Goal: Task Accomplishment & Management: Manage account settings

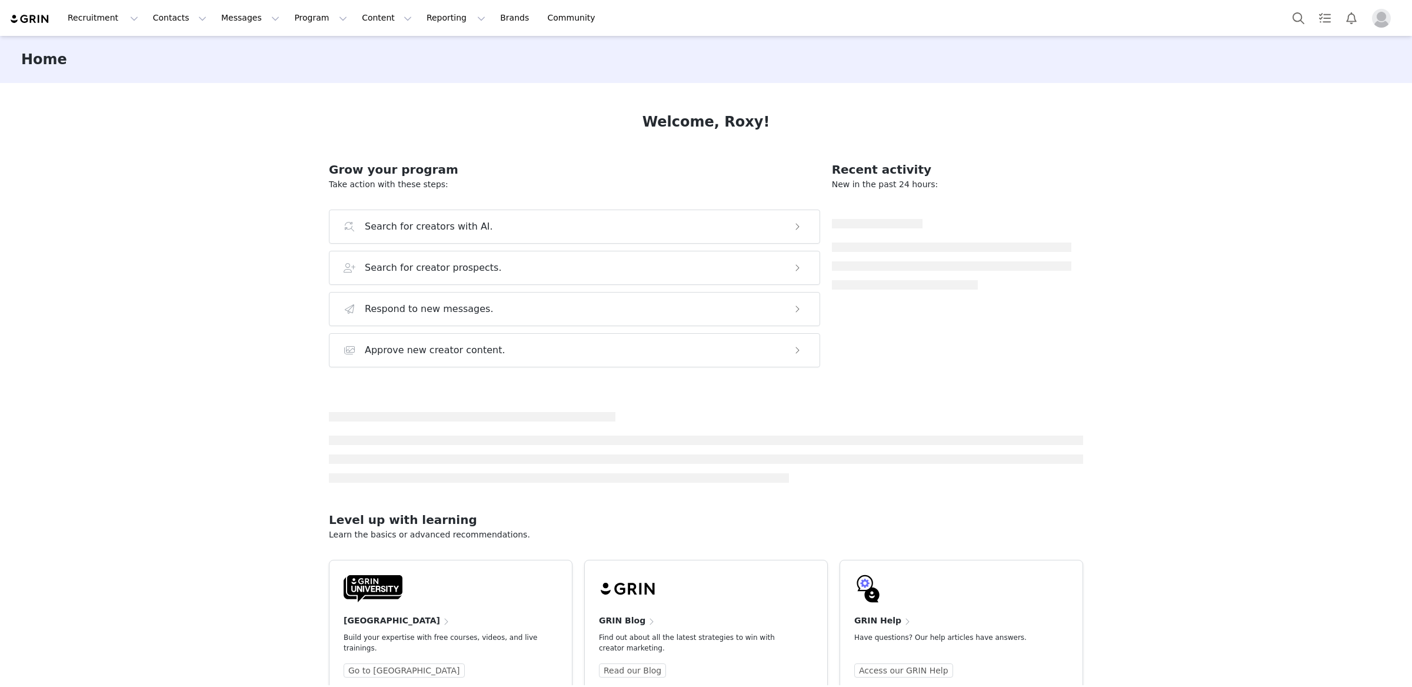
click at [1389, 25] on span "Profile" at bounding box center [1381, 18] width 19 height 19
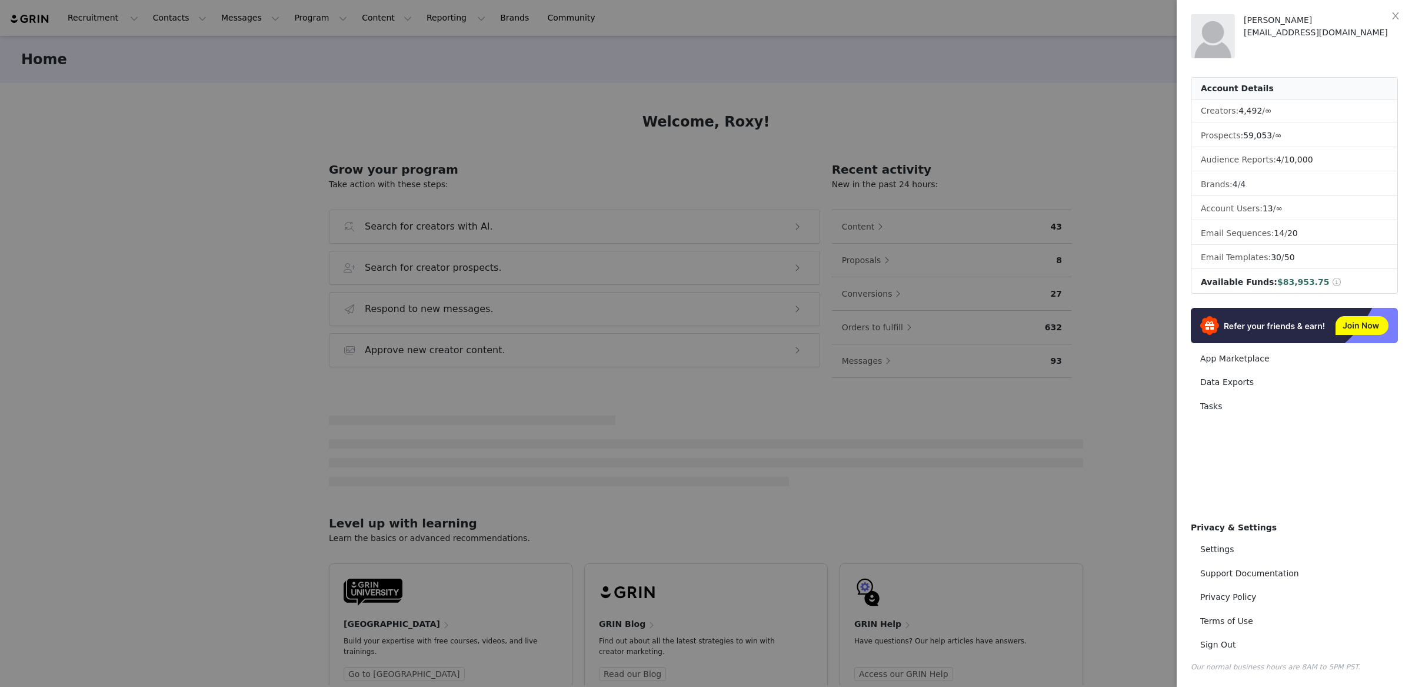
click at [1332, 283] on span at bounding box center [1337, 282] width 11 height 8
click at [1205, 545] on link "Settings" at bounding box center [1294, 549] width 207 height 22
select select "America/New_York"
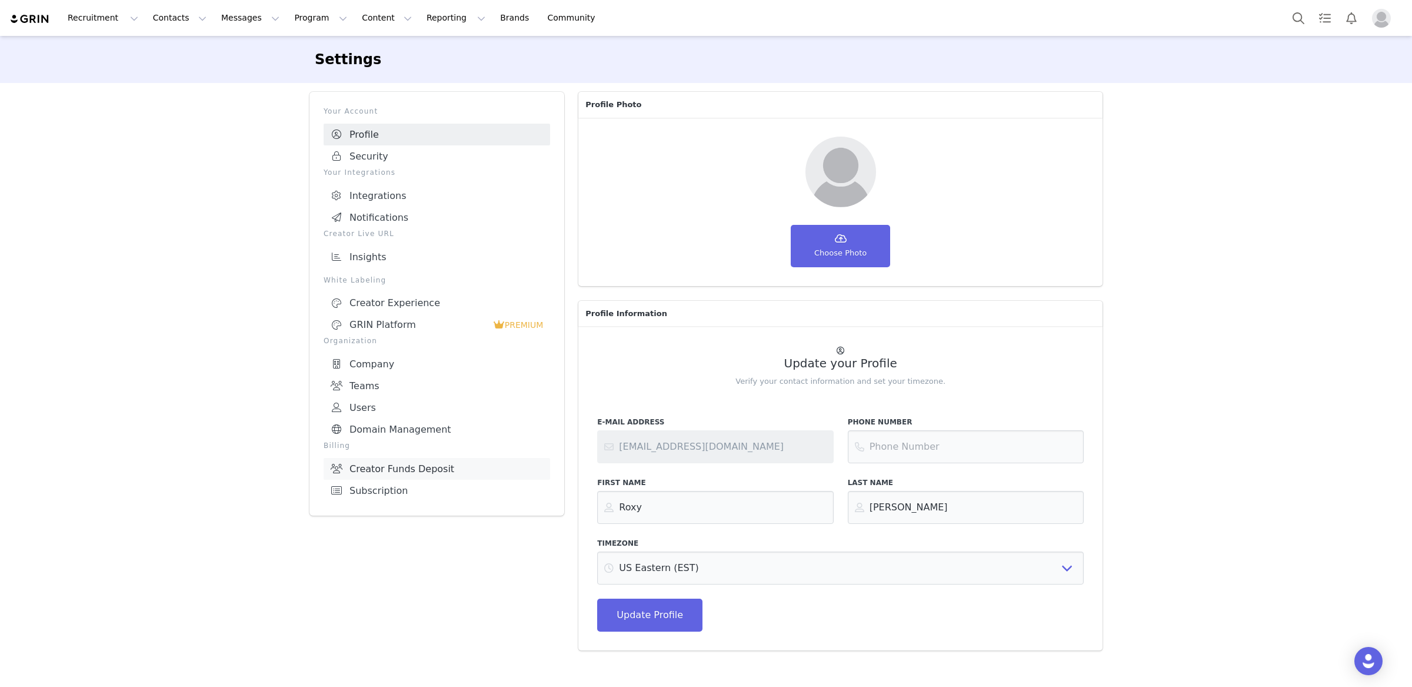
click at [368, 458] on link "Creator Funds Deposit" at bounding box center [437, 469] width 227 height 22
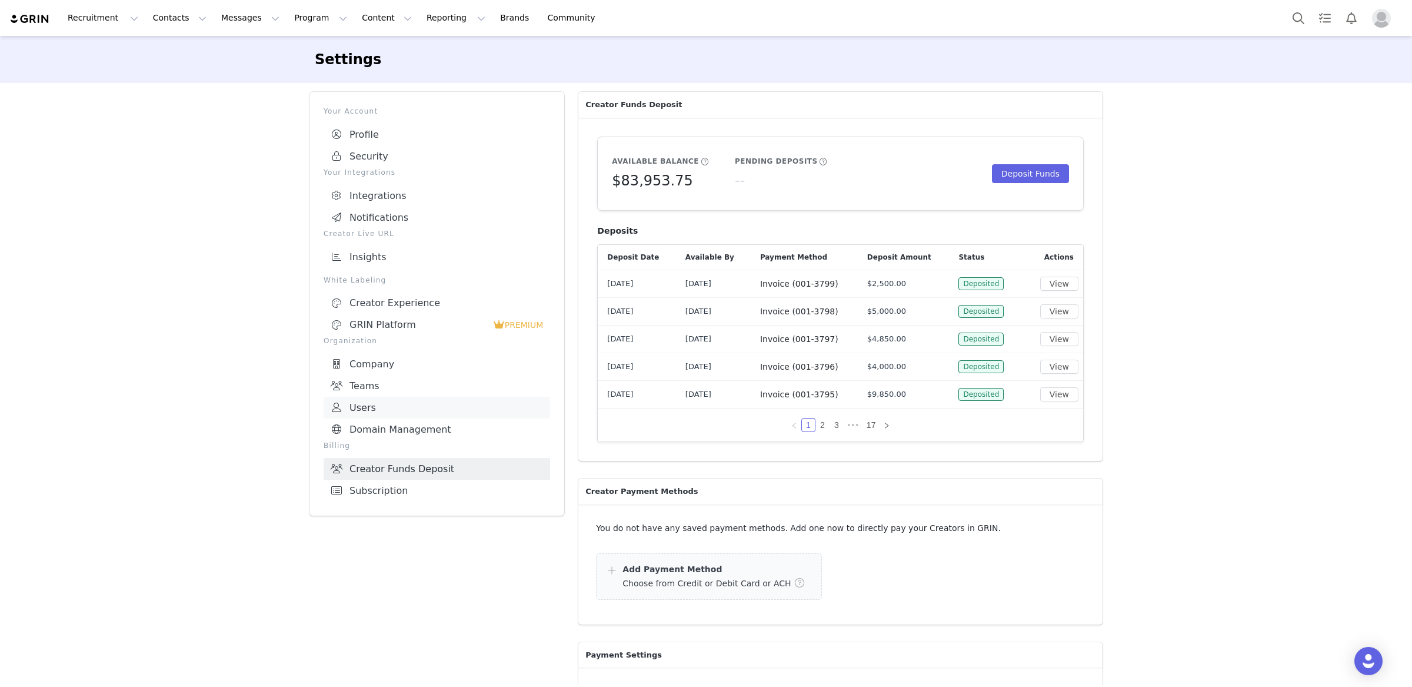
click at [393, 401] on link "Users" at bounding box center [437, 408] width 227 height 22
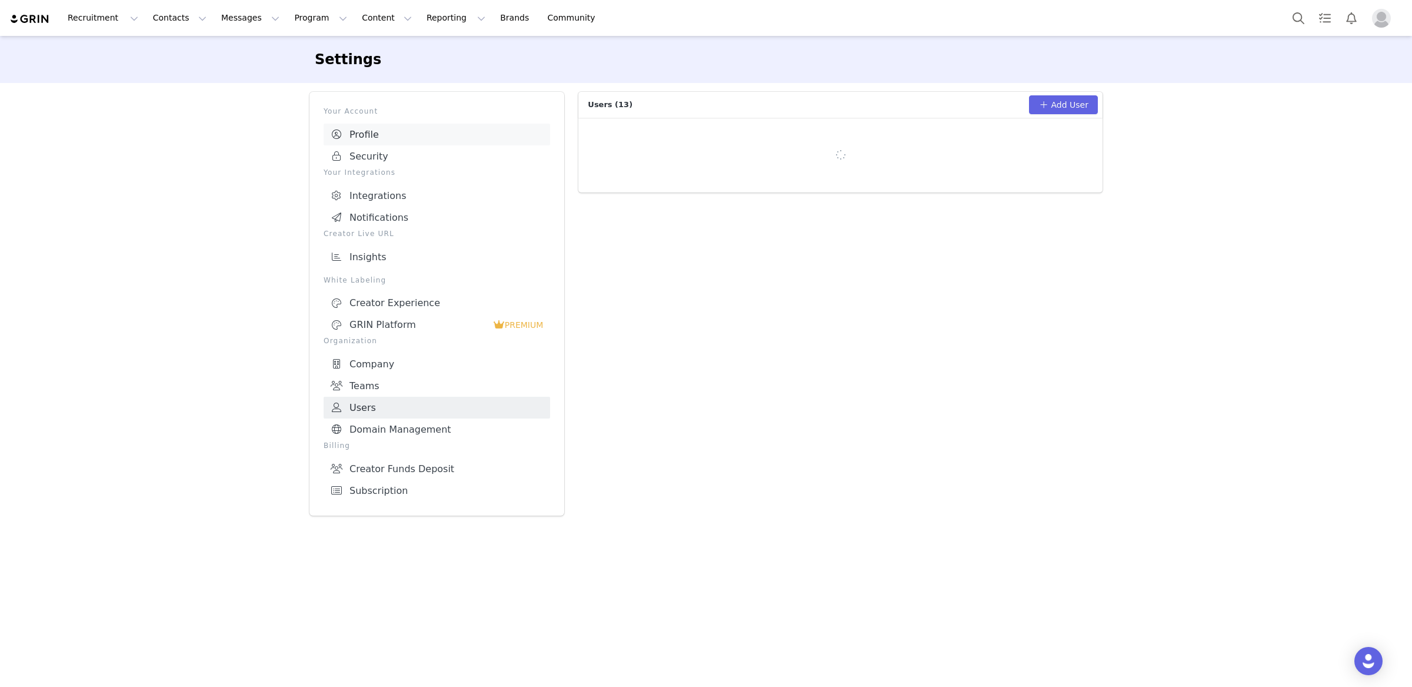
click at [371, 135] on link "Profile" at bounding box center [437, 135] width 227 height 22
select select "America/New_York"
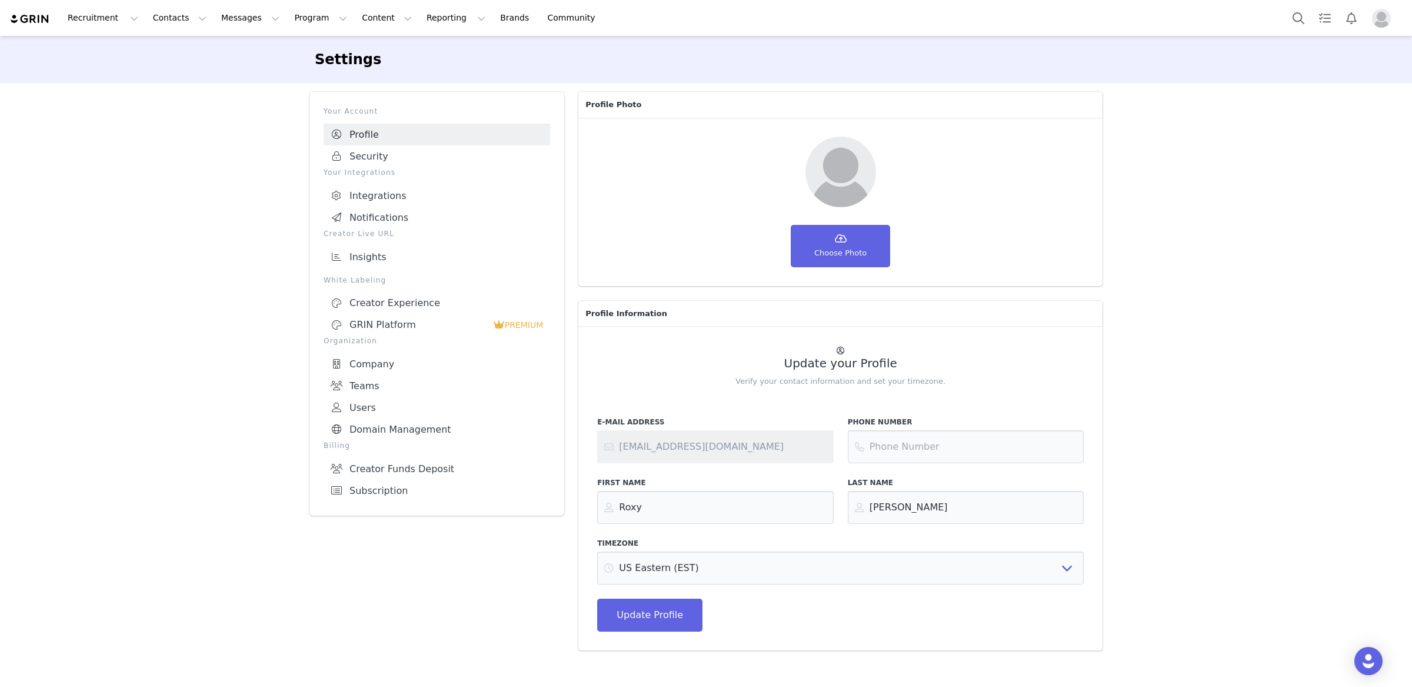
click at [1386, 17] on img "Profile" at bounding box center [1381, 18] width 19 height 19
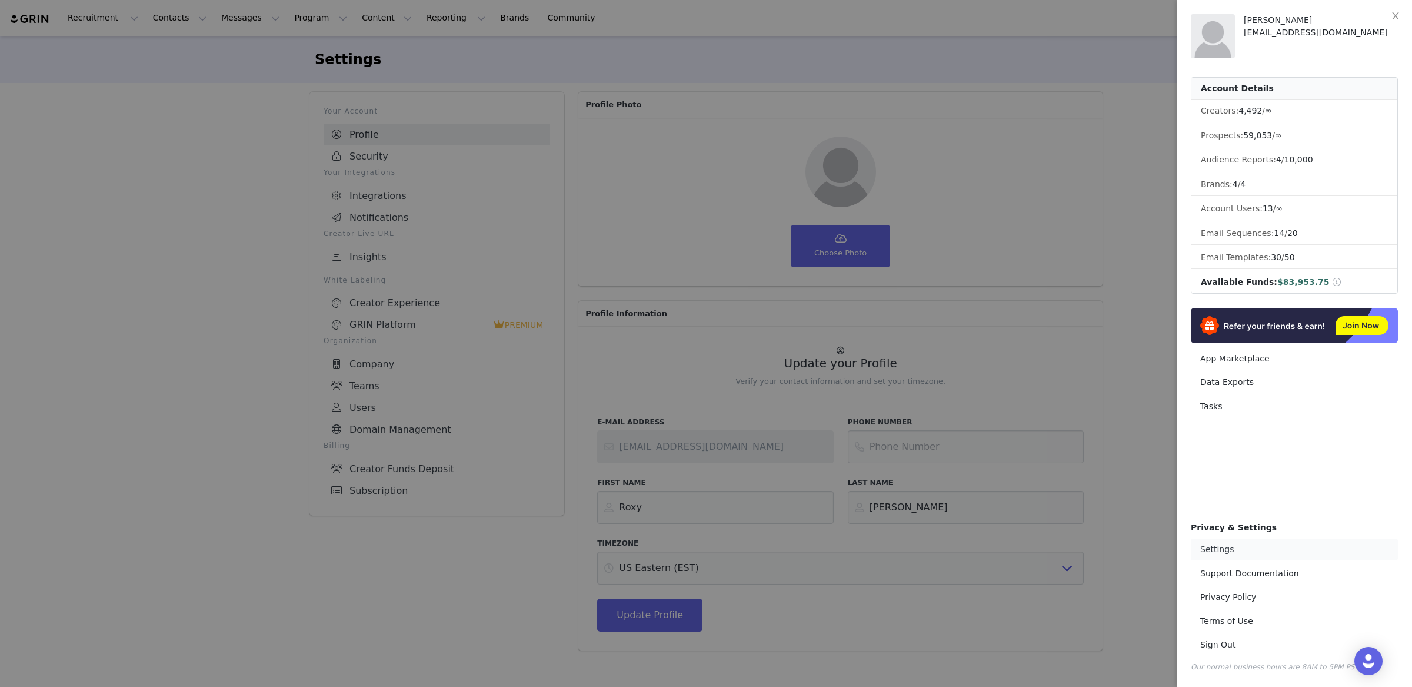
click at [1234, 543] on link "Settings" at bounding box center [1294, 549] width 207 height 22
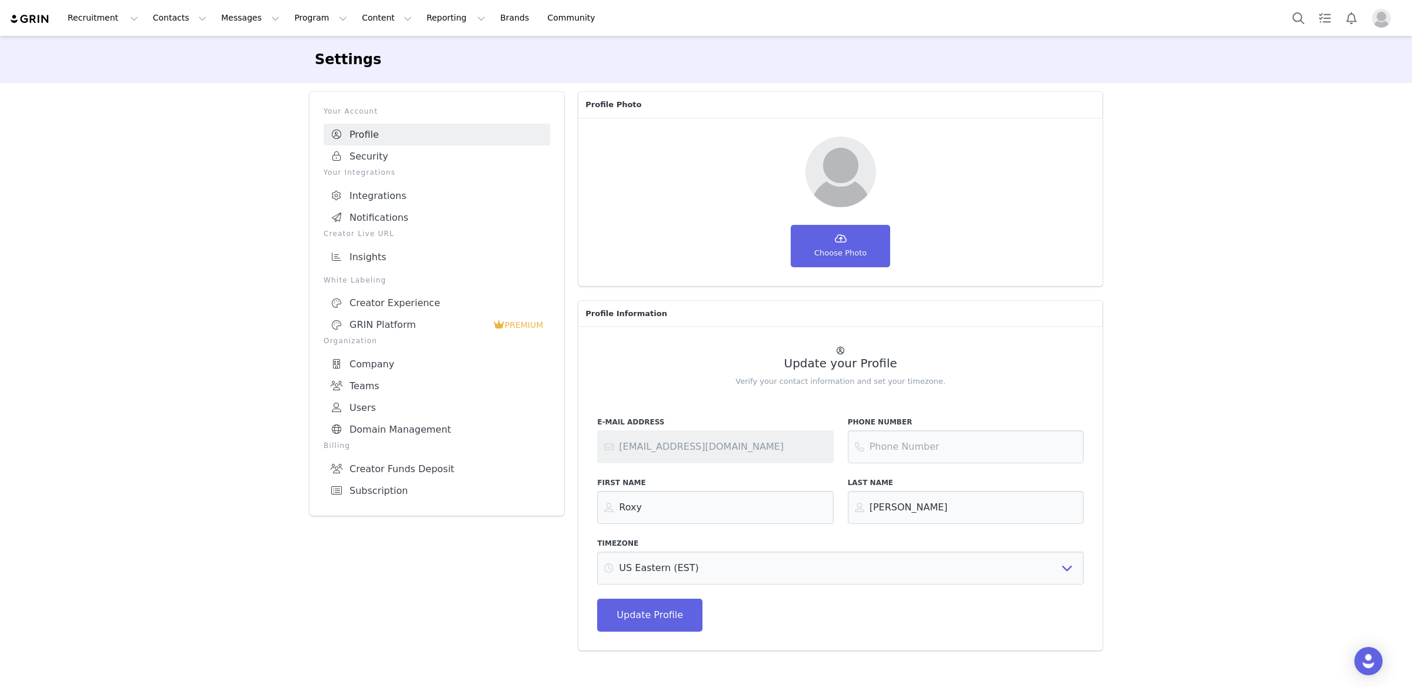
click at [1386, 17] on img "Profile" at bounding box center [1381, 18] width 19 height 19
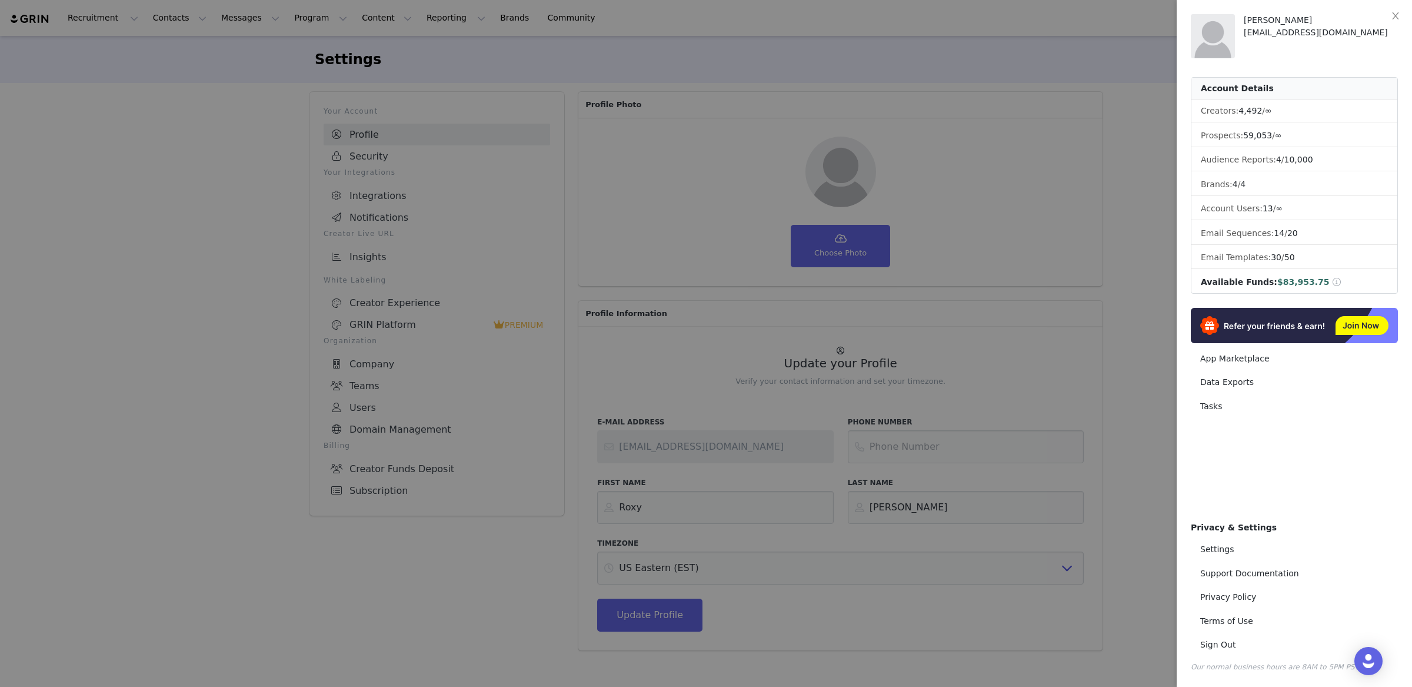
click at [1044, 59] on div at bounding box center [706, 343] width 1412 height 687
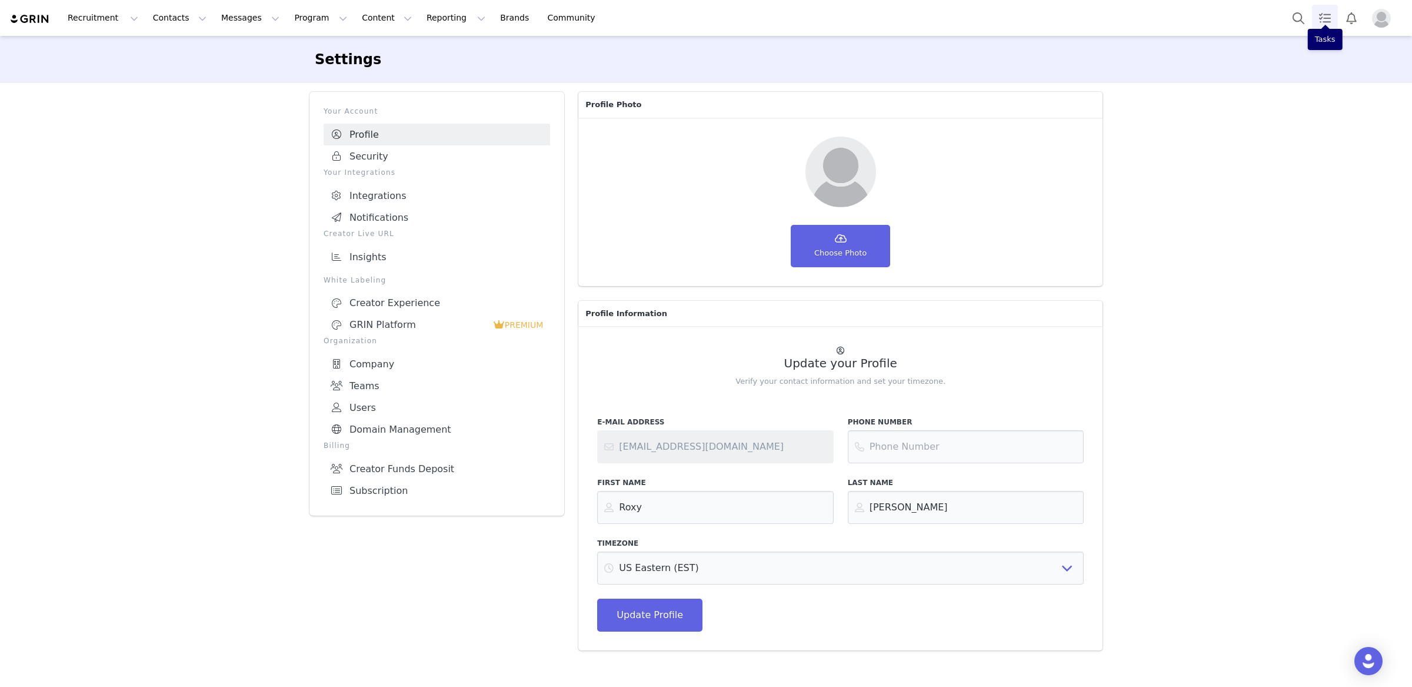
click at [1327, 11] on link "Tasks" at bounding box center [1325, 18] width 26 height 26
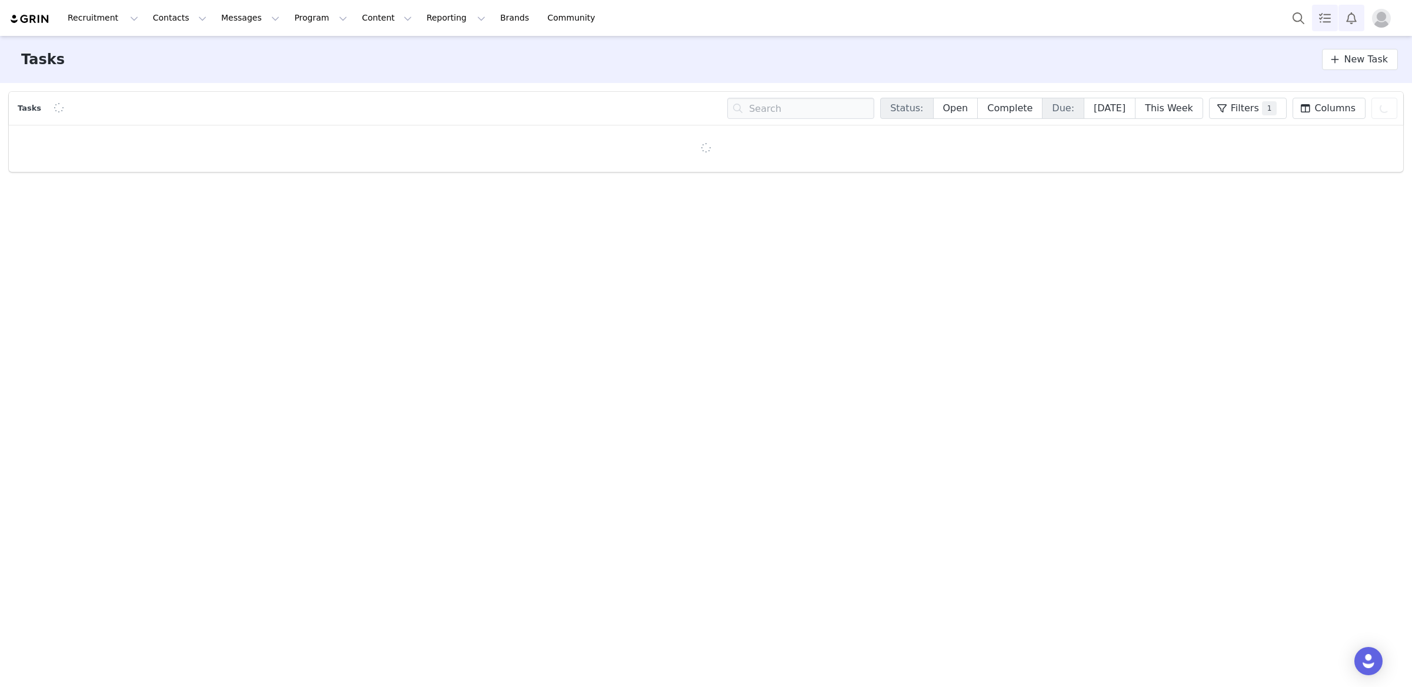
click at [1339, 15] on button "Notifications" at bounding box center [1352, 18] width 26 height 26
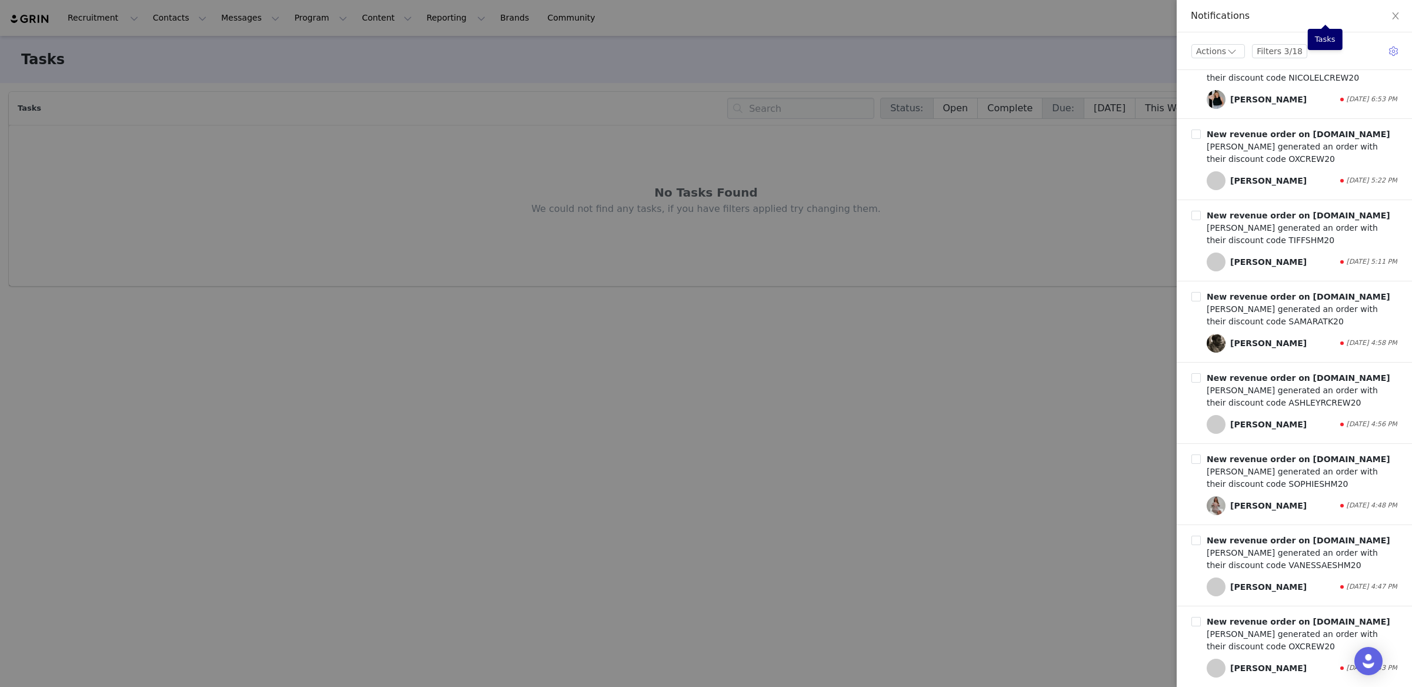
scroll to position [1760, 0]
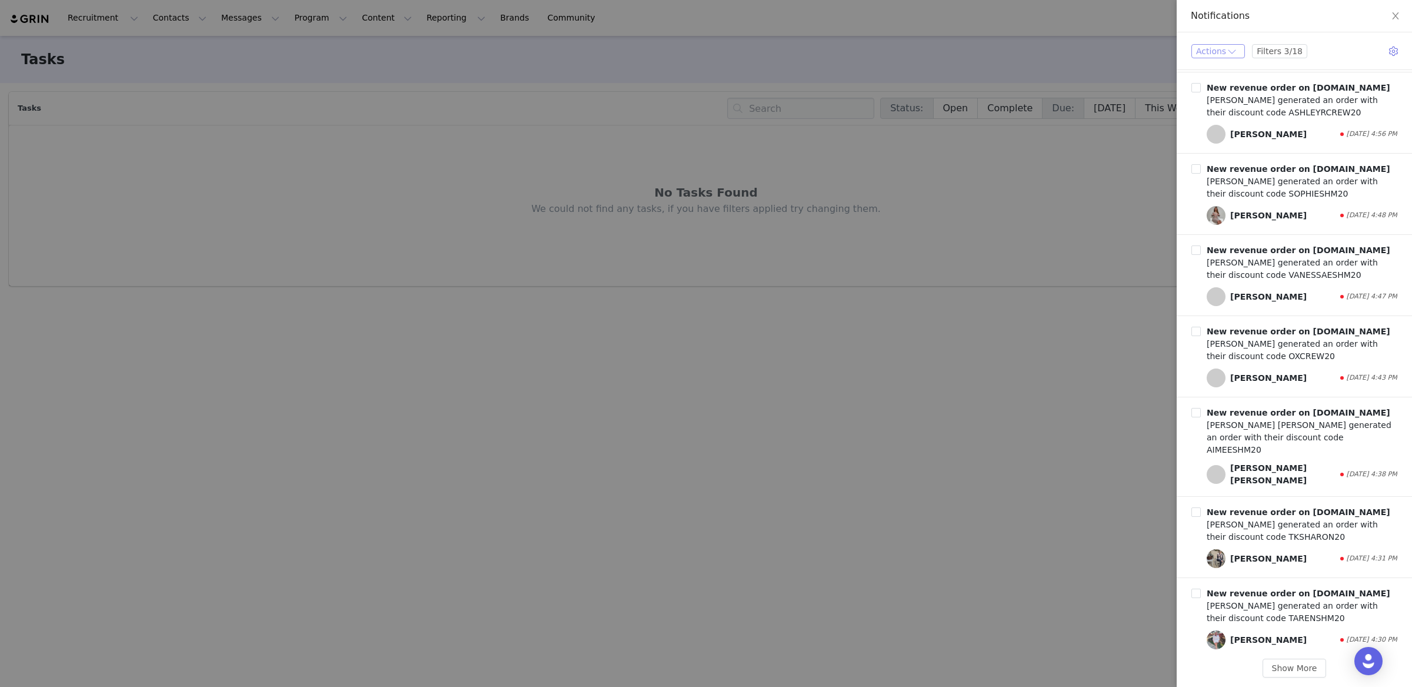
click at [1233, 52] on button "Actions" at bounding box center [1219, 51] width 54 height 14
click at [1263, 53] on button "Filters 3/18" at bounding box center [1279, 51] width 55 height 14
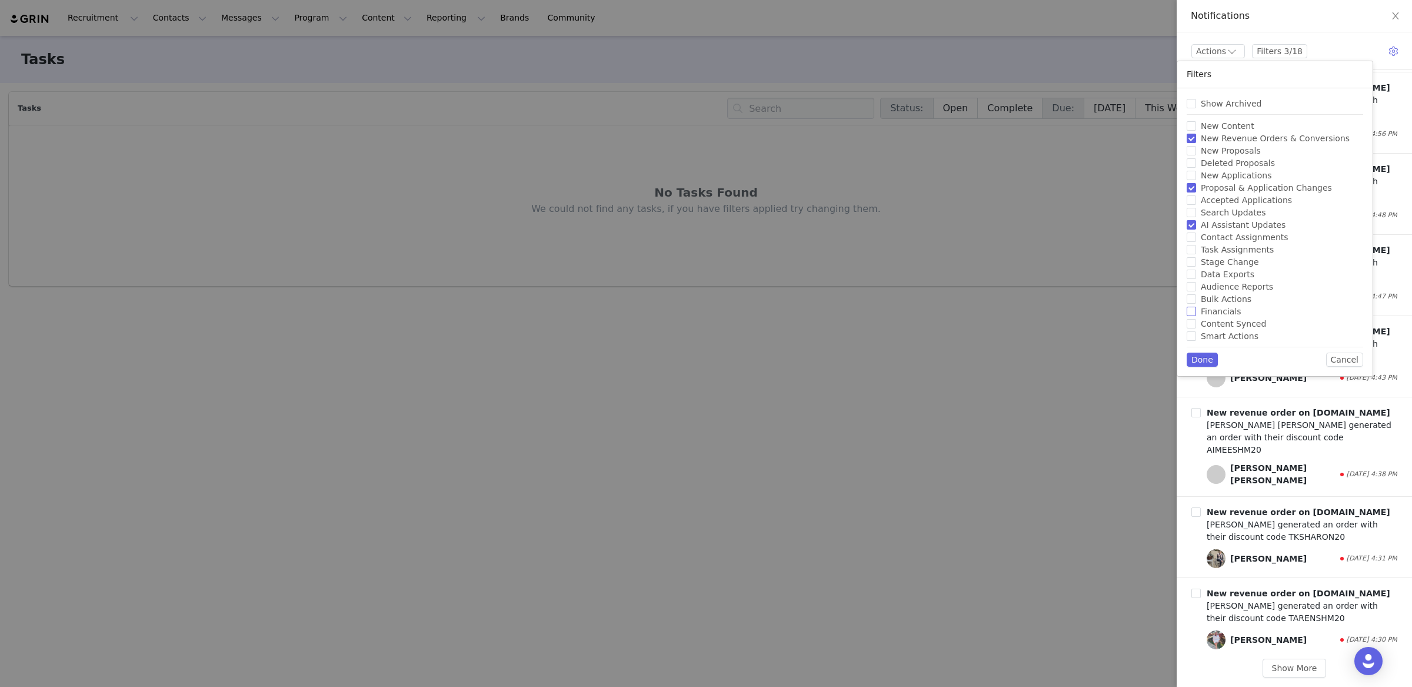
click at [1193, 312] on input "Financials" at bounding box center [1191, 311] width 9 height 9
checkbox input "true"
click at [1193, 225] on input "AI Assistant Updates" at bounding box center [1191, 224] width 9 height 9
checkbox input "false"
click at [1192, 187] on input "Proposal & Application Changes" at bounding box center [1191, 187] width 9 height 9
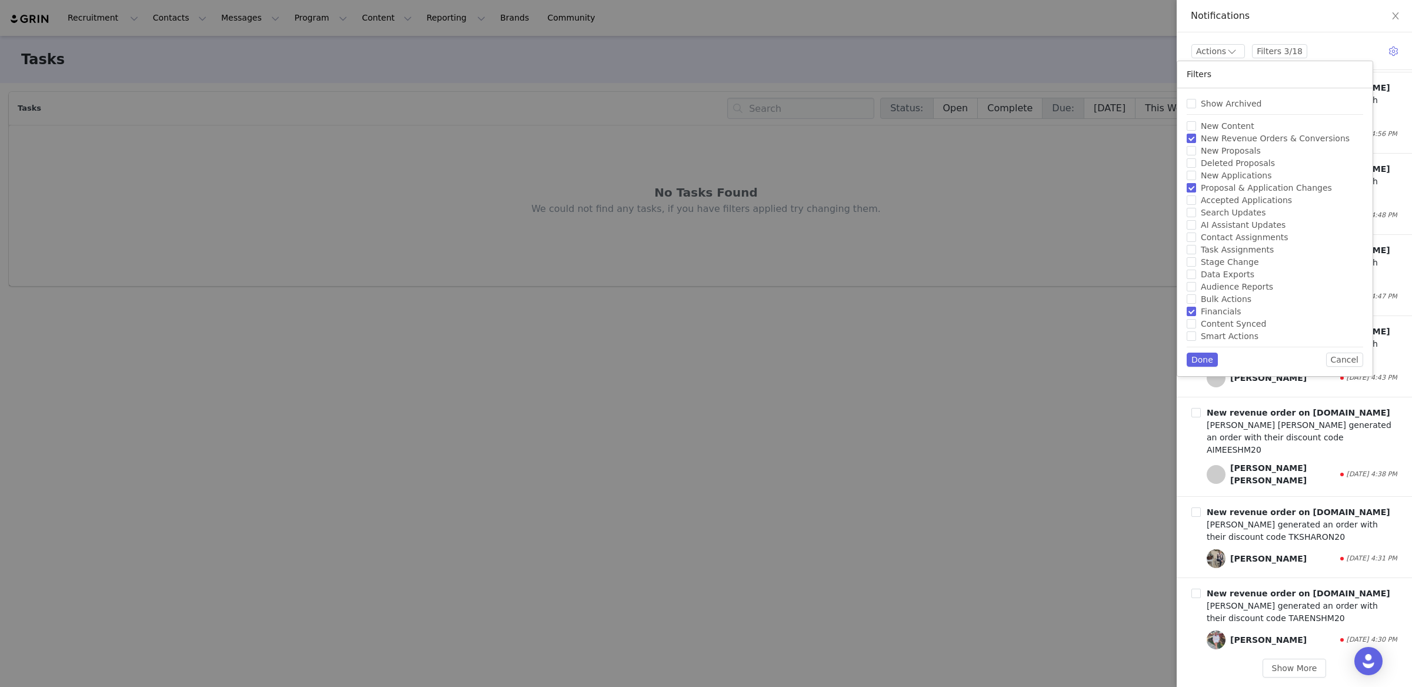
checkbox input "false"
click at [1190, 136] on input "New Revenue Orders & Conversions" at bounding box center [1191, 138] width 9 height 9
checkbox input "false"
click at [1193, 357] on button "Done" at bounding box center [1202, 359] width 31 height 14
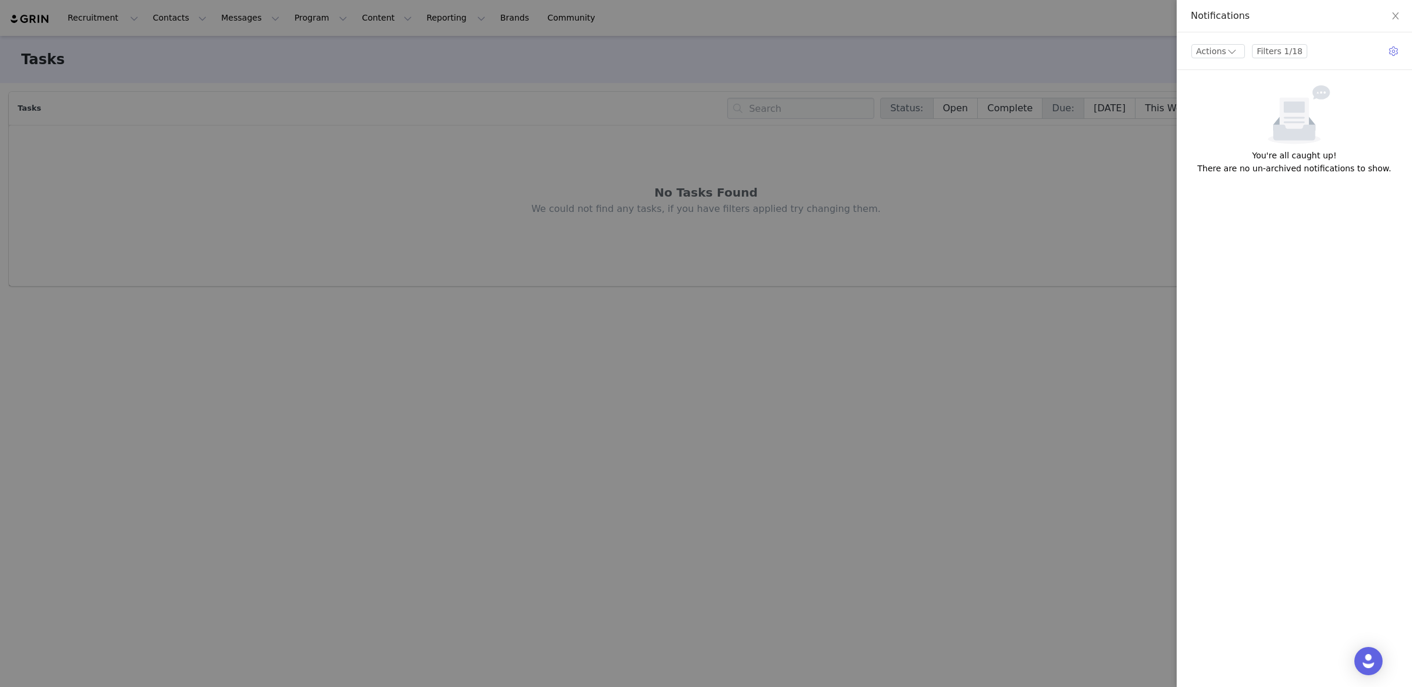
click at [1210, 41] on div "Actions Filters 1/18 Filters Show Archived New Content New Revenue Orders & Con…" at bounding box center [1294, 46] width 235 height 28
click at [1211, 49] on button "Actions" at bounding box center [1219, 51] width 54 height 14
click at [1379, 97] on div at bounding box center [1295, 114] width 226 height 59
click at [1399, 23] on button "Close" at bounding box center [1395, 16] width 33 height 33
